Goal: Entertainment & Leisure: Browse casually

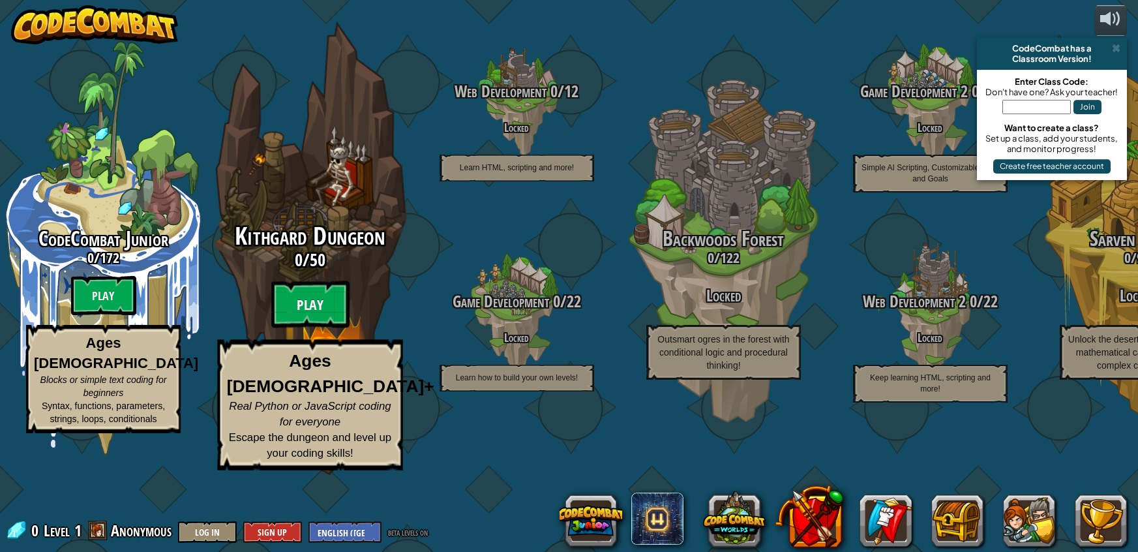
click at [322, 328] on btn "Play" at bounding box center [310, 304] width 78 height 47
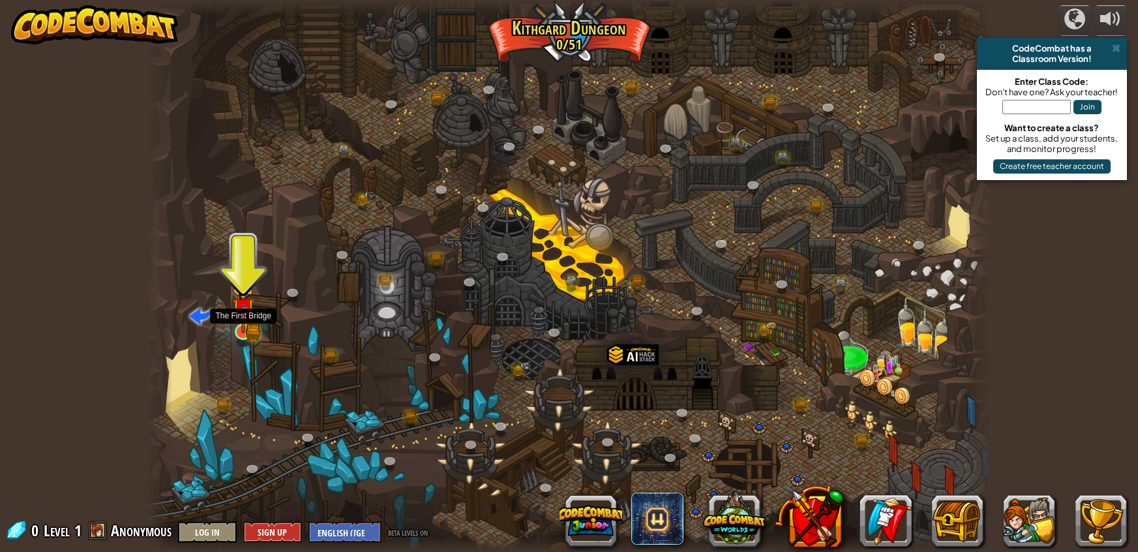
click at [246, 329] on img at bounding box center [243, 309] width 22 height 48
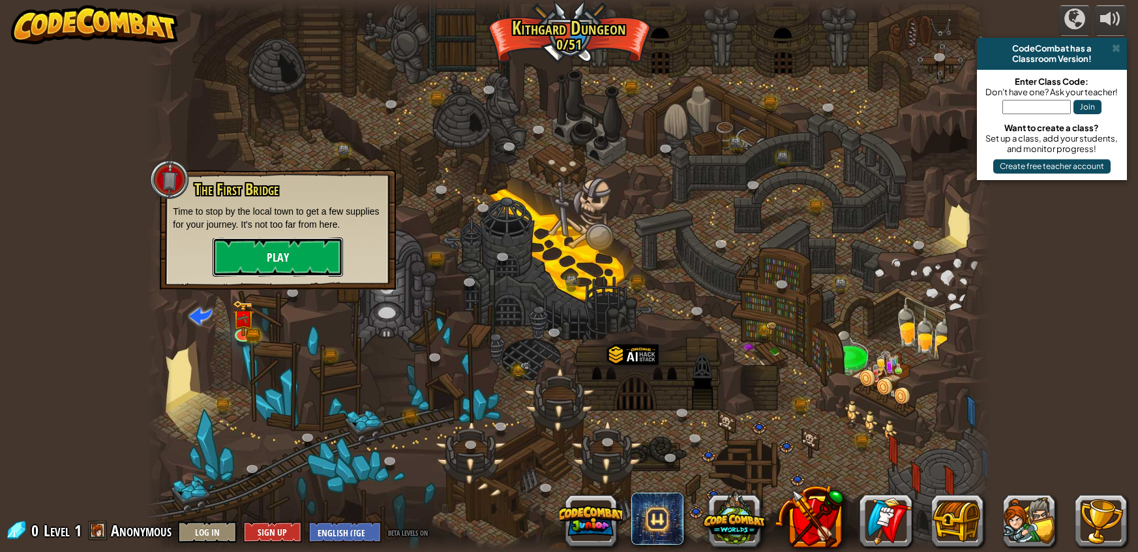
click at [301, 257] on button "Play" at bounding box center [278, 256] width 130 height 39
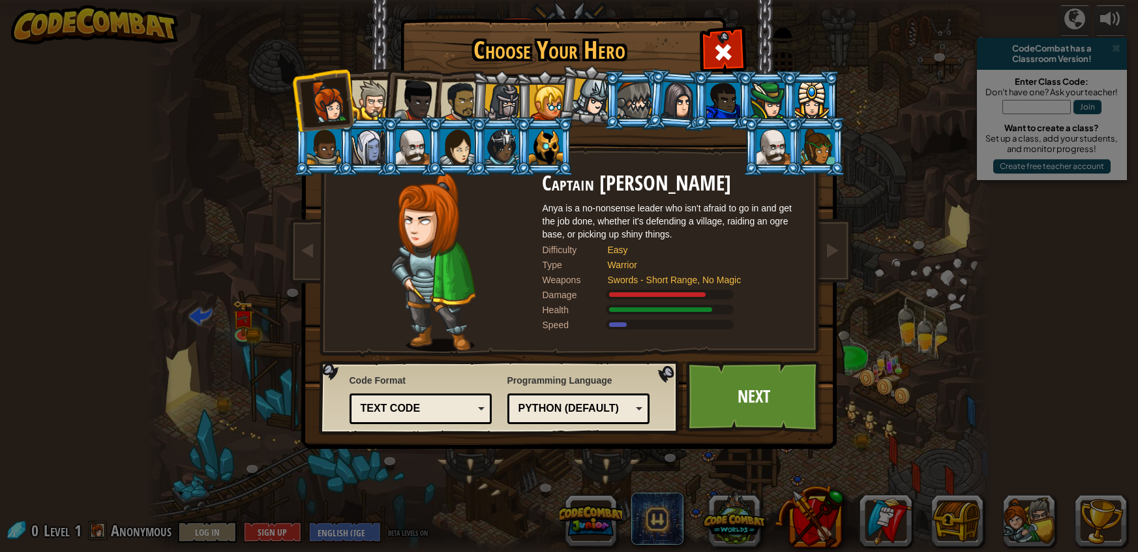
click at [541, 158] on div at bounding box center [546, 146] width 34 height 35
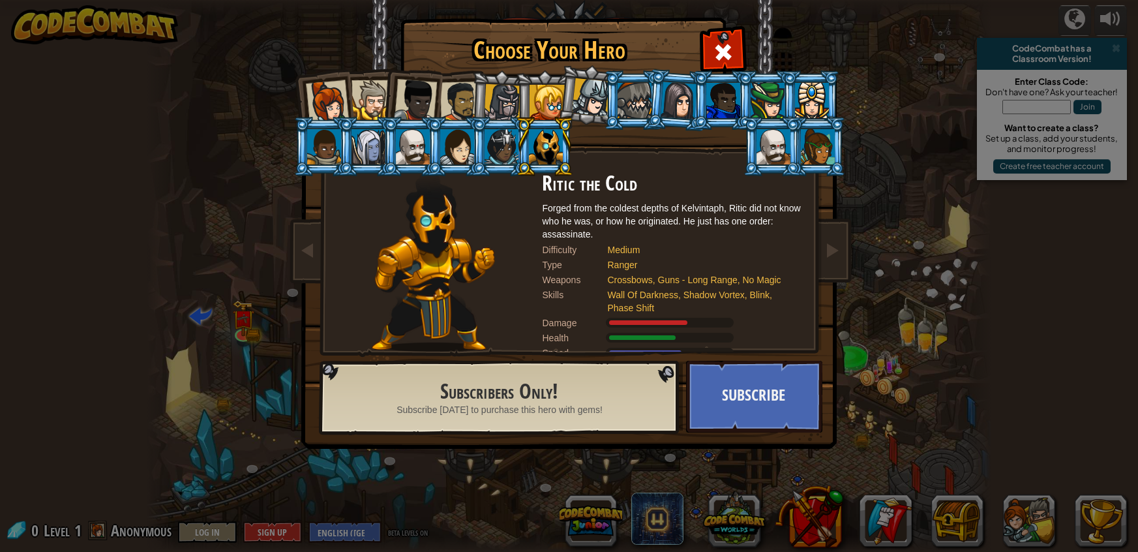
click at [393, 95] on li at bounding box center [412, 98] width 64 height 64
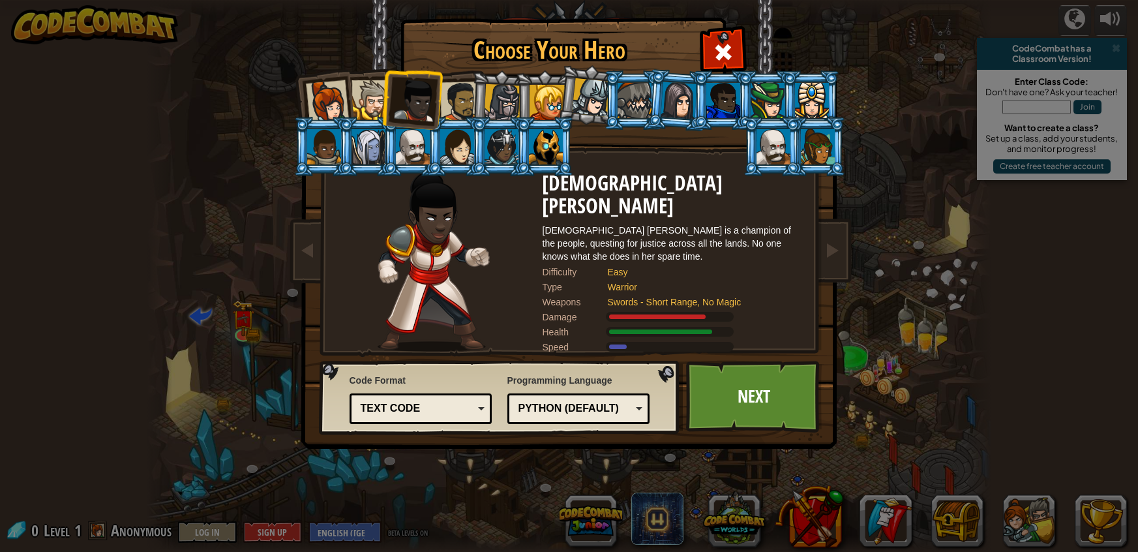
click at [536, 88] on div at bounding box center [546, 102] width 35 height 35
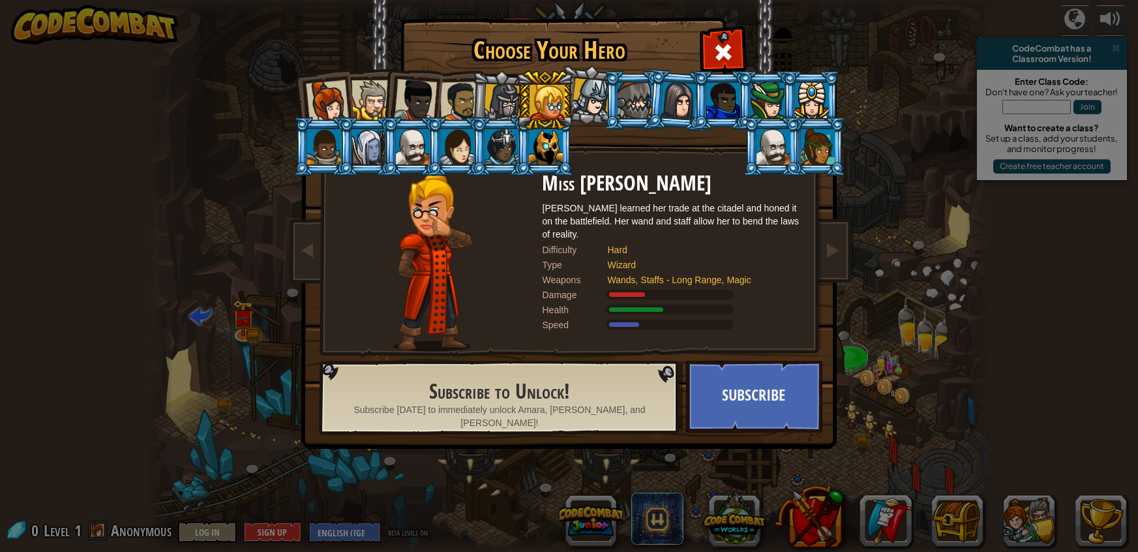
click at [466, 103] on div at bounding box center [460, 102] width 40 height 40
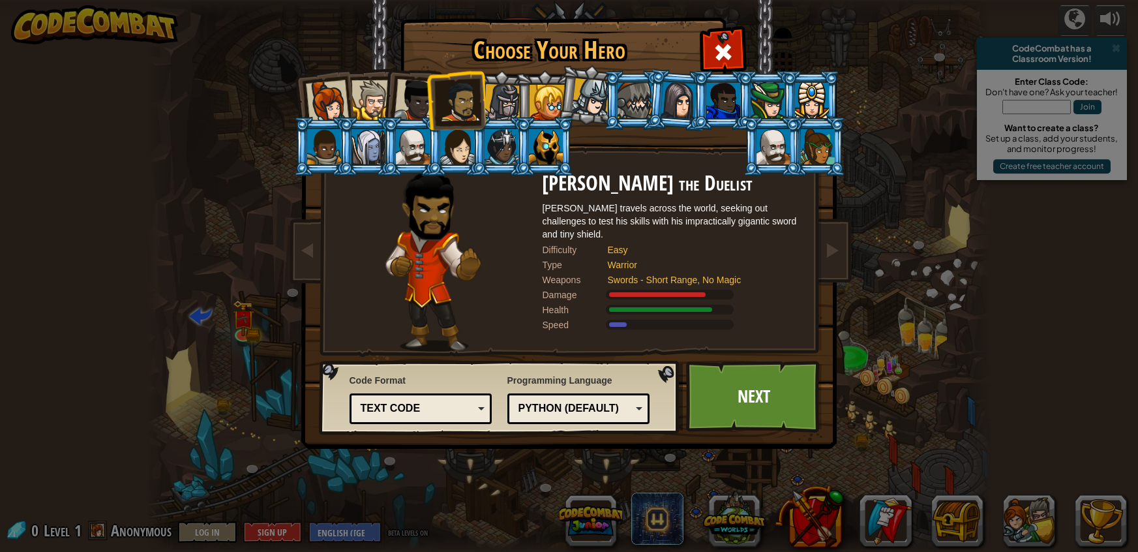
click at [762, 146] on div at bounding box center [773, 146] width 34 height 35
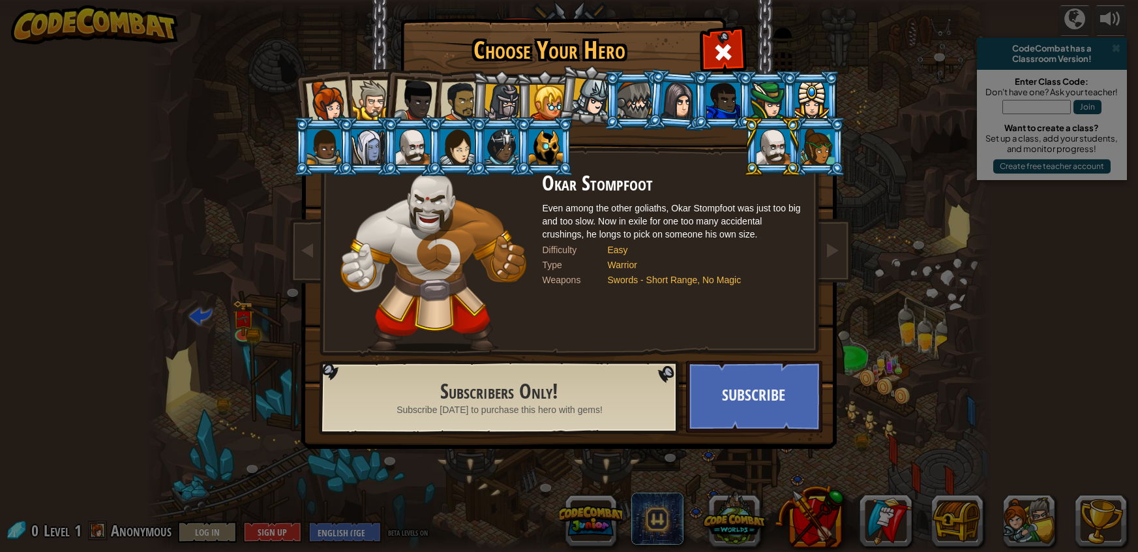
click at [396, 83] on li at bounding box center [412, 98] width 64 height 64
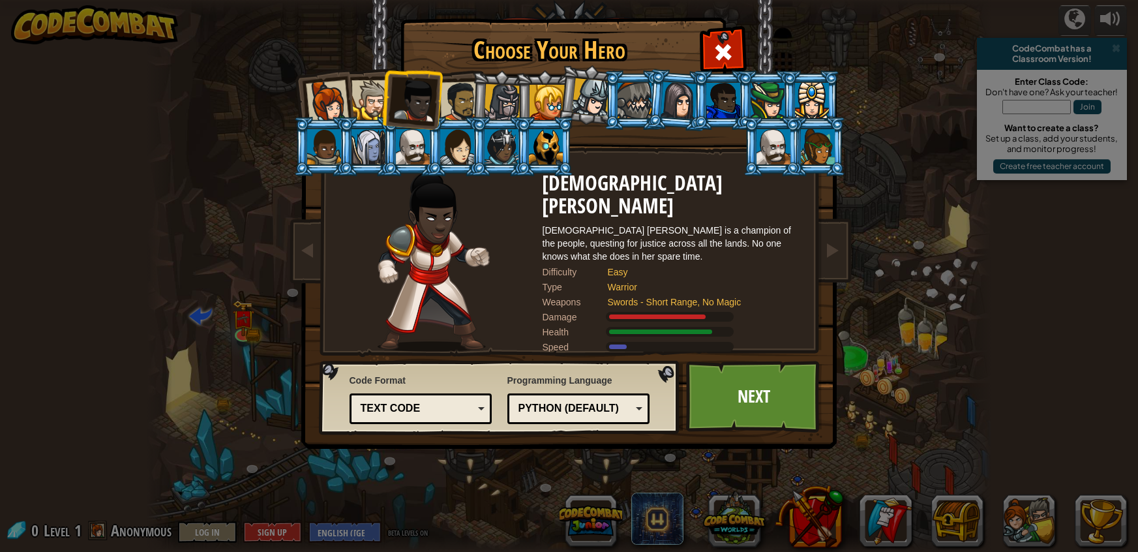
click at [366, 85] on div at bounding box center [371, 100] width 40 height 40
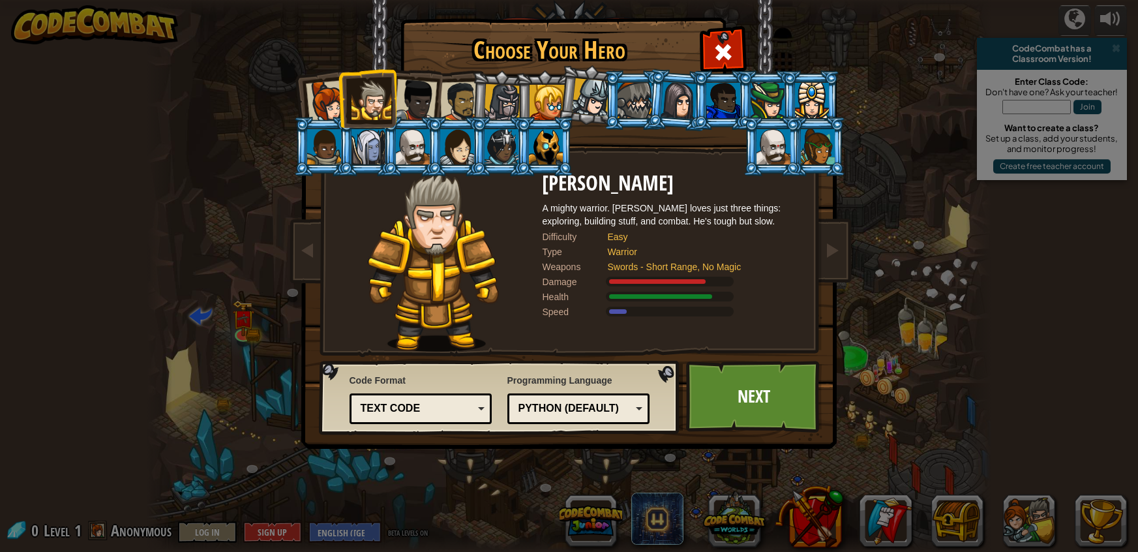
click at [612, 89] on li at bounding box center [633, 99] width 59 height 59
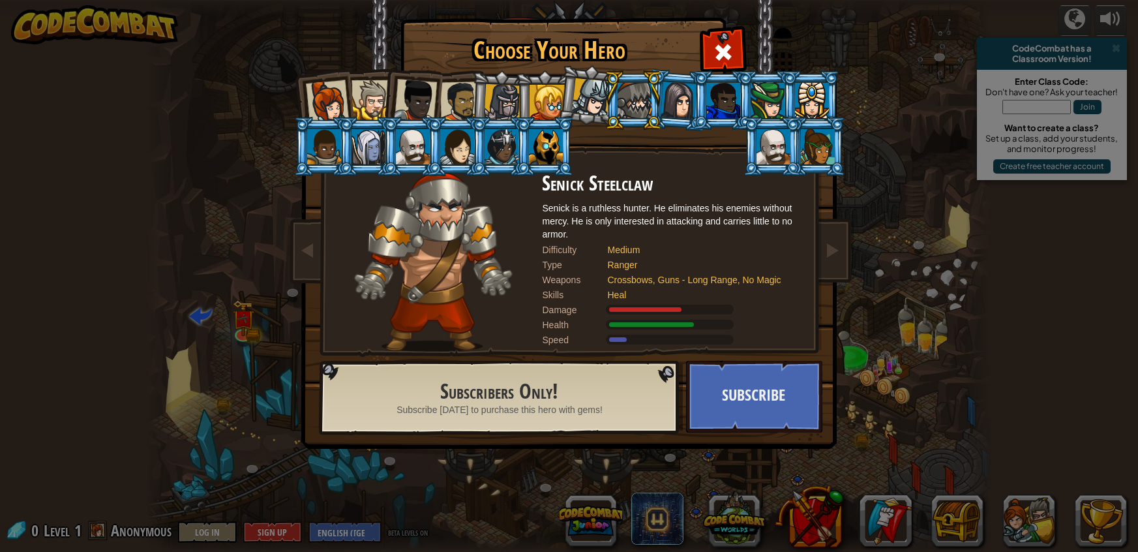
click at [601, 95] on div at bounding box center [590, 97] width 38 height 38
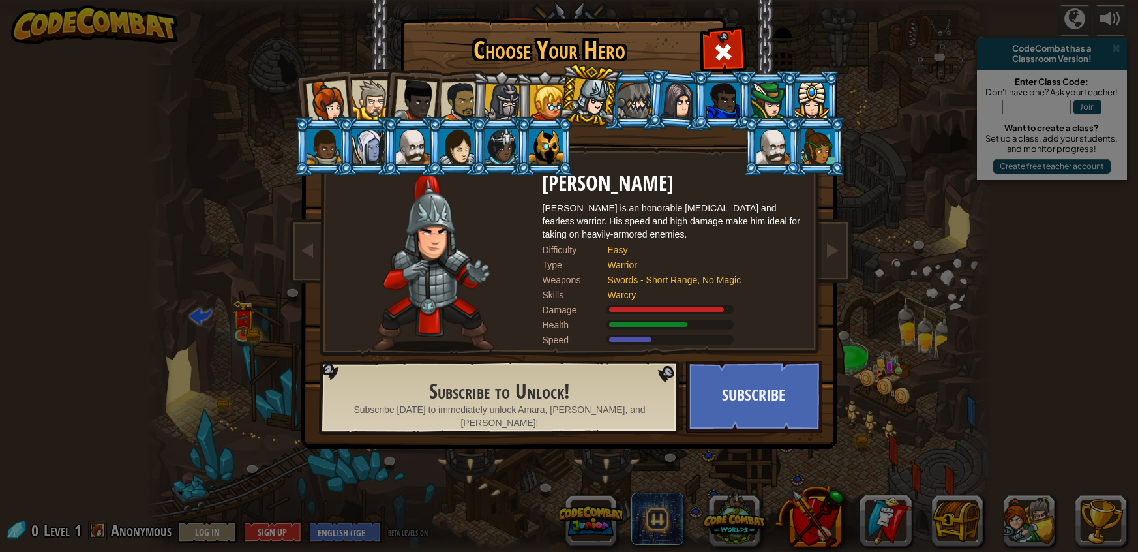
click at [526, 89] on li at bounding box center [544, 99] width 59 height 59
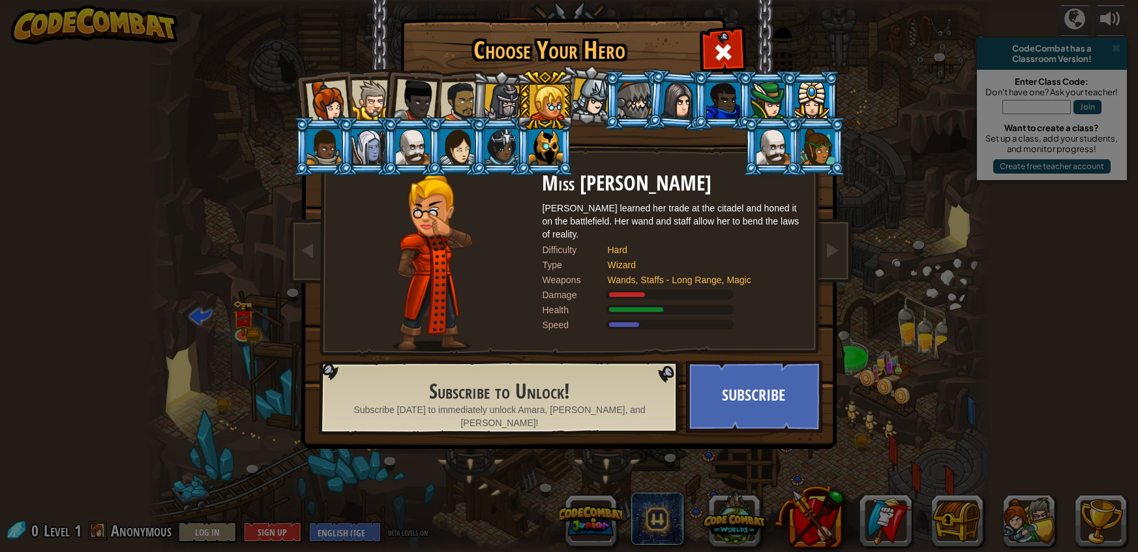
click at [492, 95] on div at bounding box center [502, 102] width 37 height 37
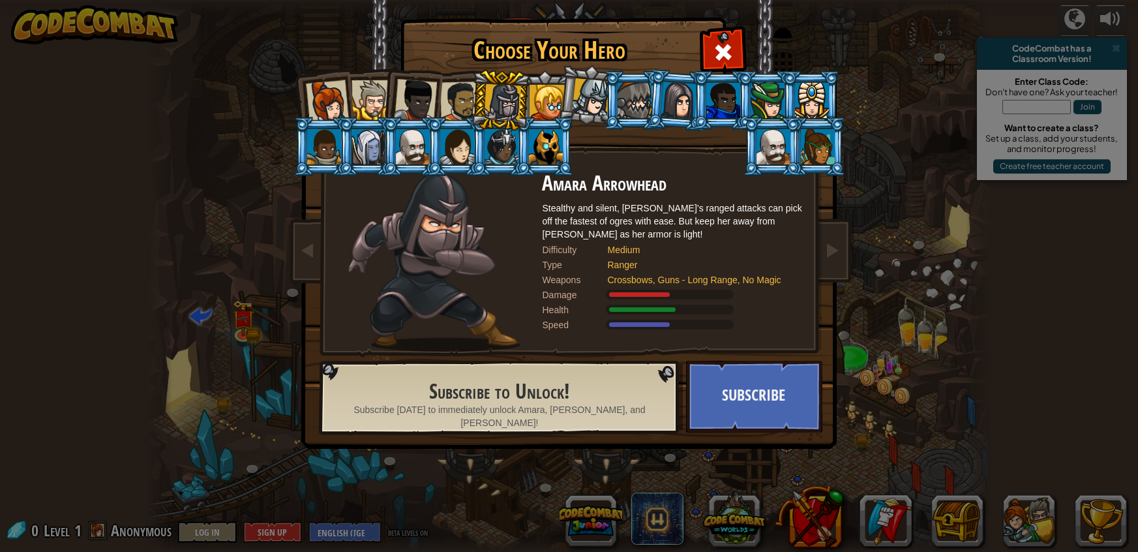
click at [370, 100] on div at bounding box center [371, 100] width 40 height 40
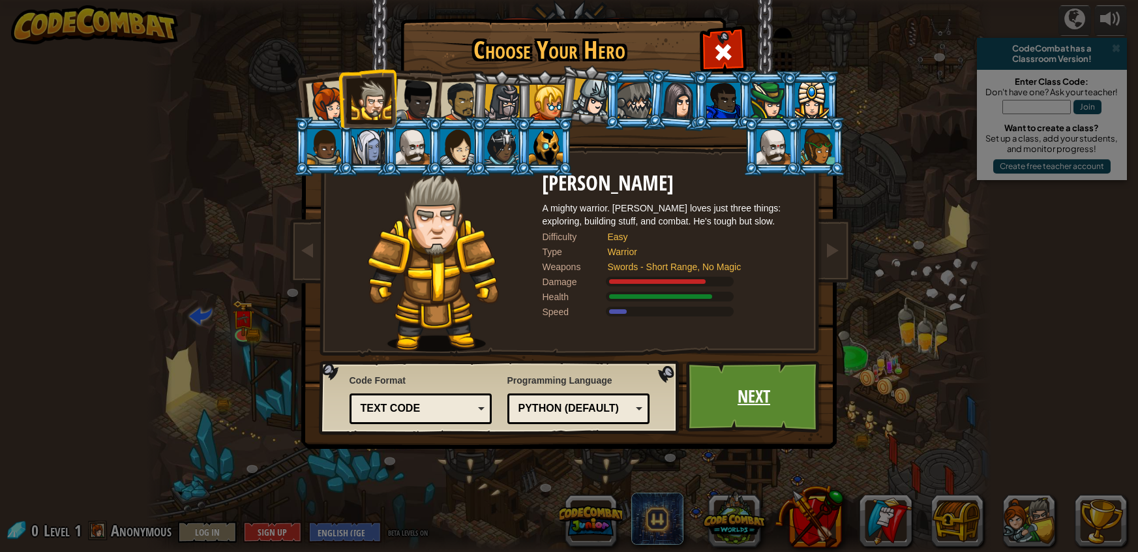
click at [738, 387] on link "Next" at bounding box center [754, 397] width 136 height 72
